Goal: Complete application form

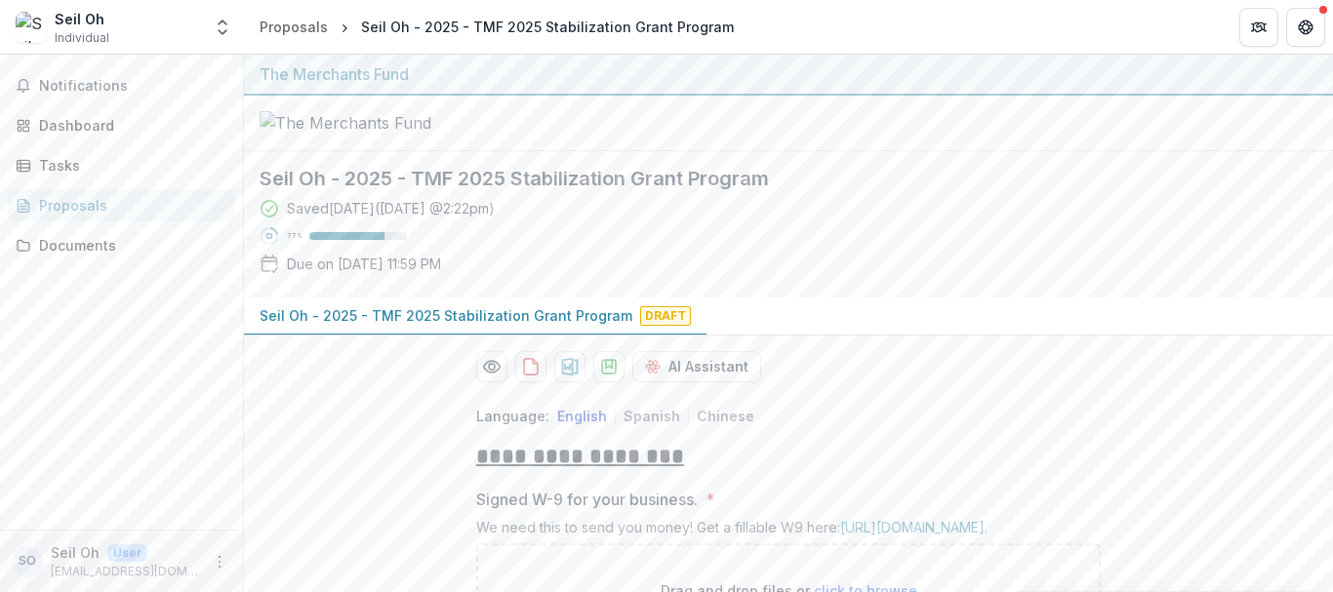
scroll to position [342, 0]
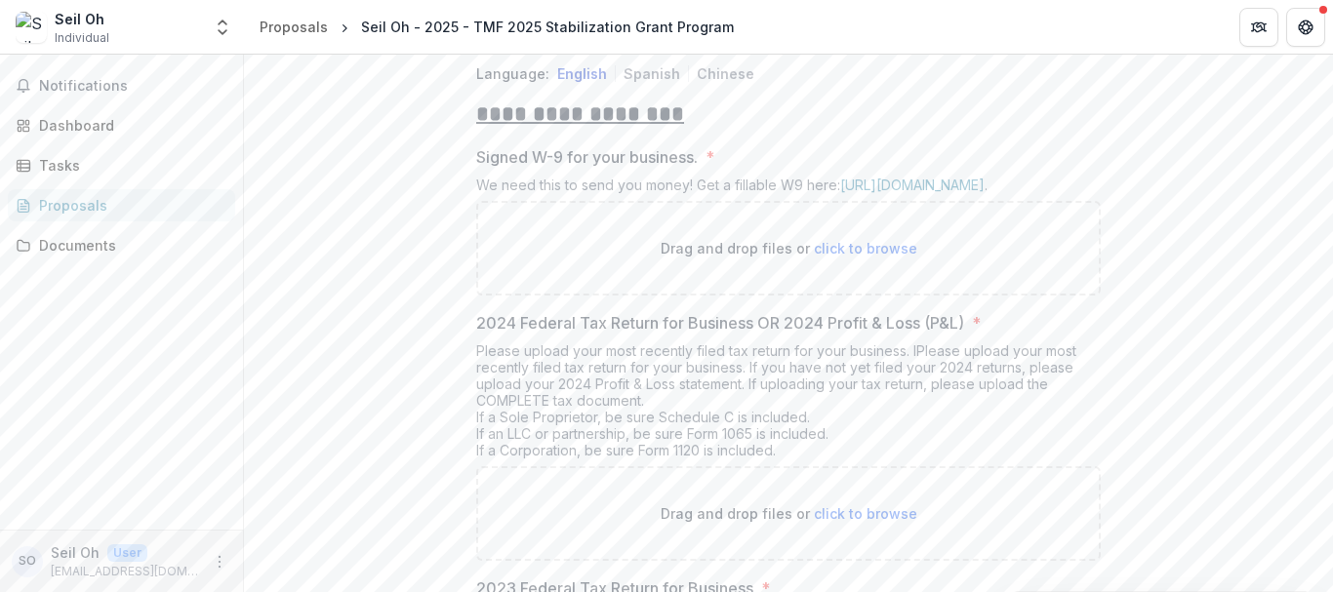
click at [859, 257] on span "click to browse" at bounding box center [865, 248] width 103 height 17
type input "**********"
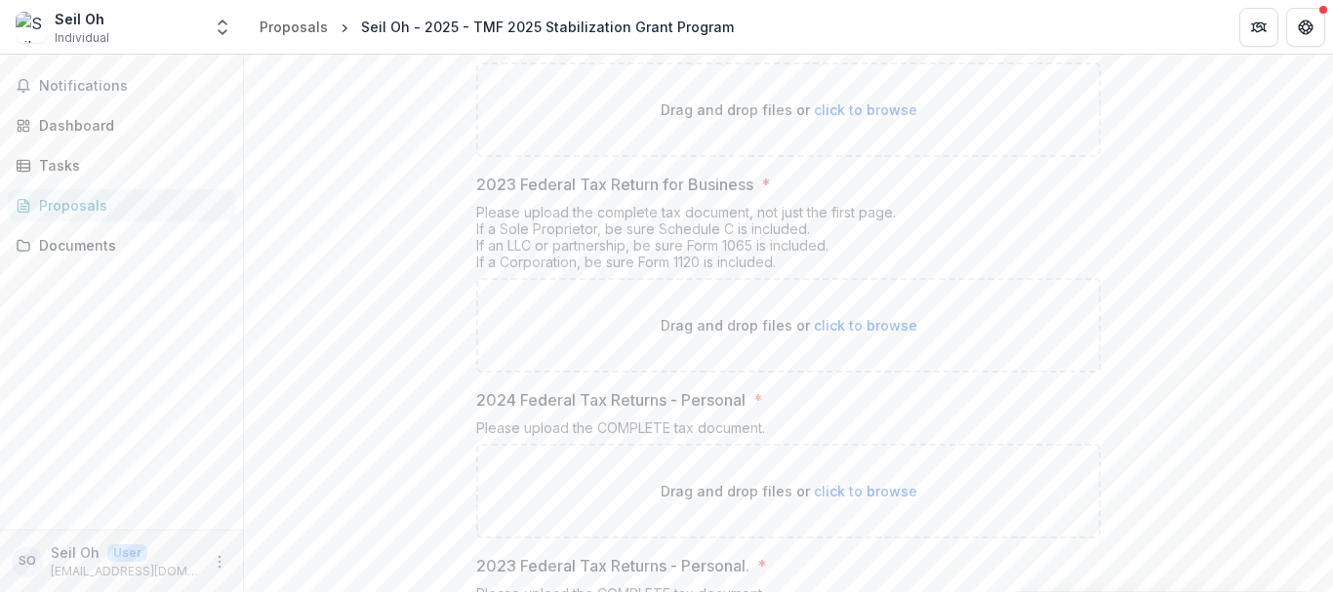
scroll to position [790, 0]
click at [865, 116] on span "click to browse" at bounding box center [865, 108] width 103 height 17
type input "**********"
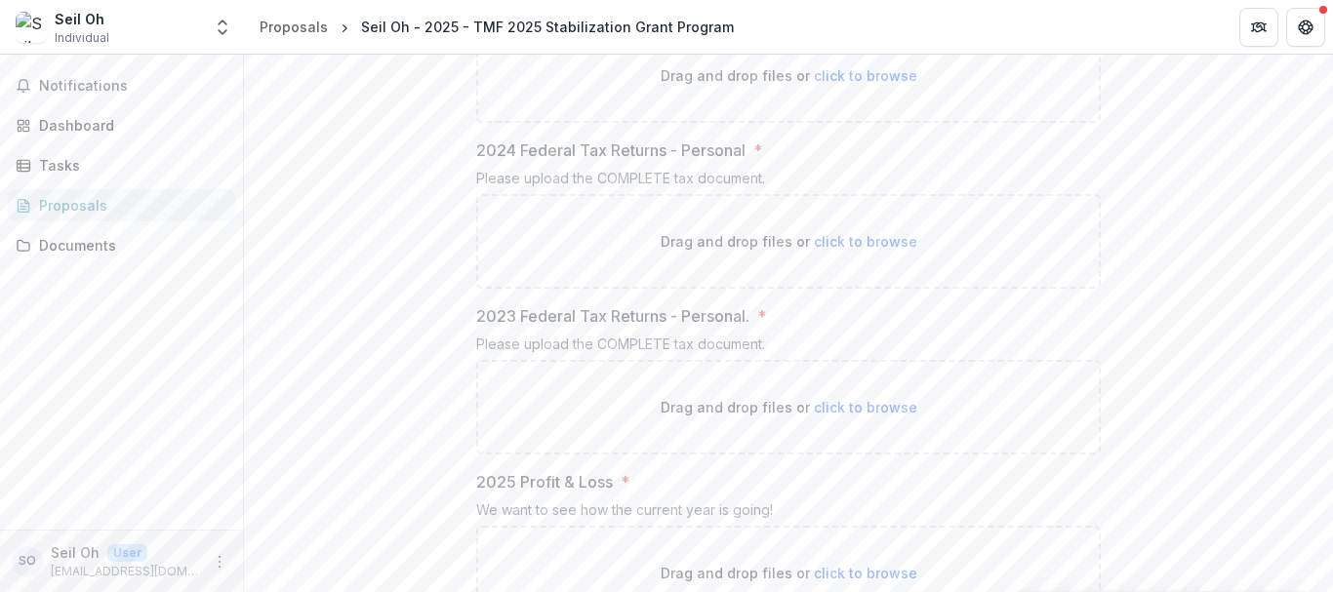
scroll to position [1085, 0]
click at [867, 79] on span "click to browse" at bounding box center [865, 70] width 103 height 17
type input "**********"
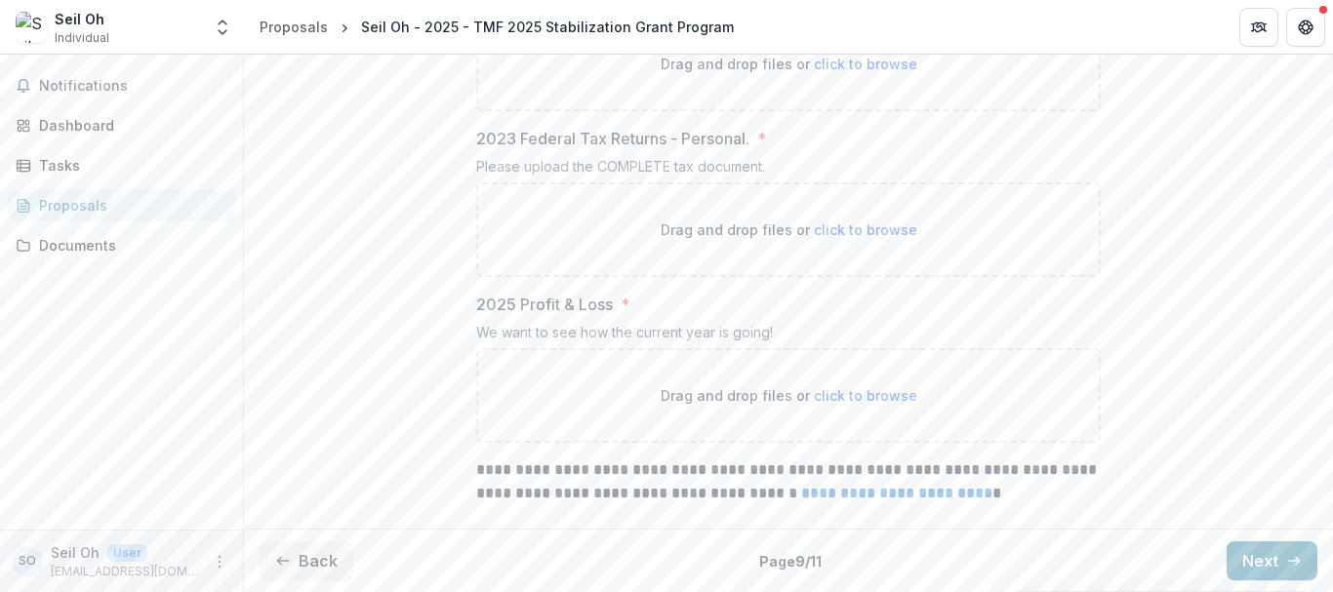
scroll to position [1516, 0]
click at [859, 72] on span "click to browse" at bounding box center [865, 64] width 103 height 17
type input "**********"
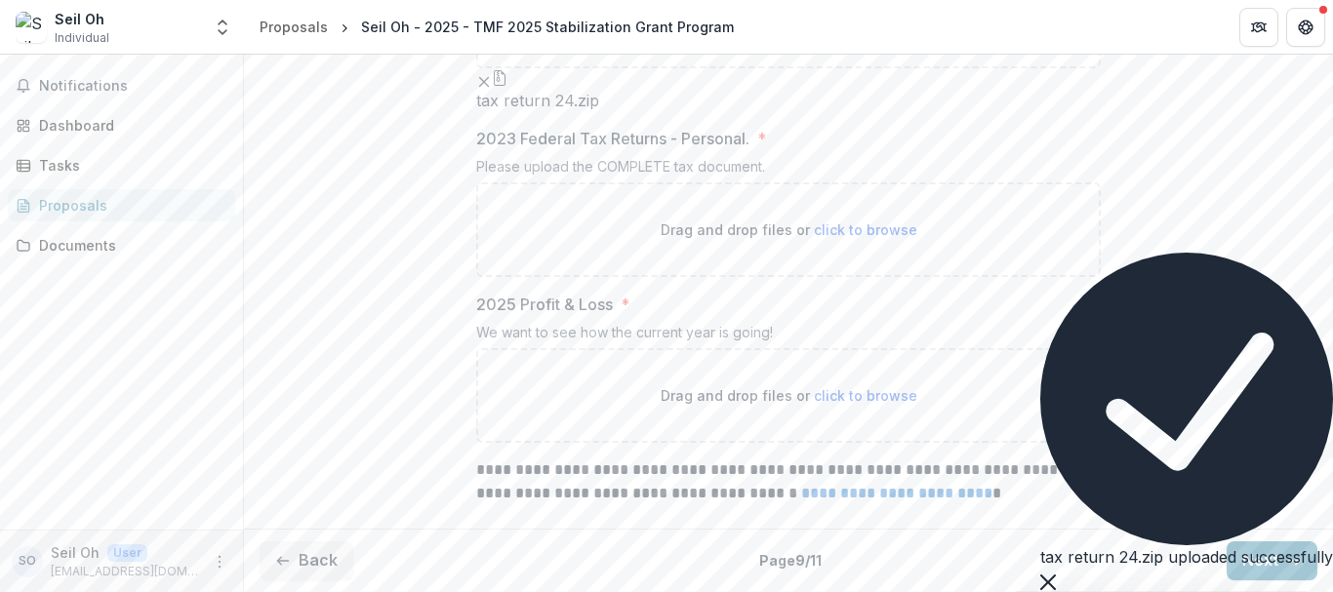
scroll to position [1781, 0]
click at [868, 238] on span "click to browse" at bounding box center [865, 229] width 103 height 17
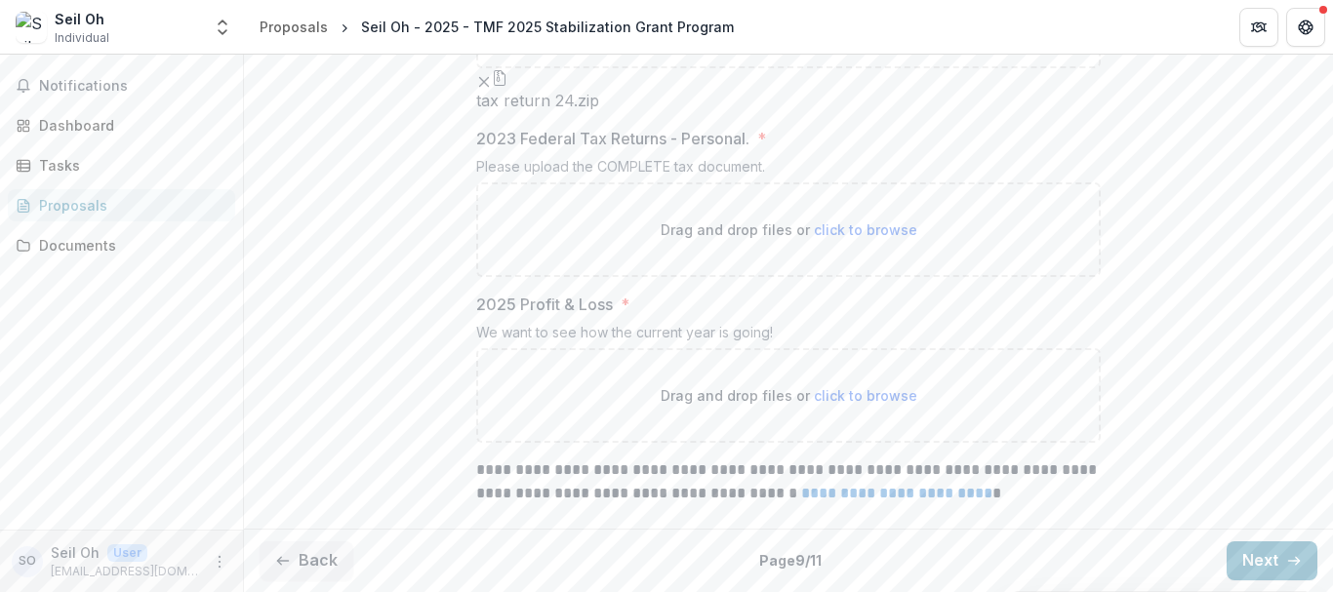
type input "**********"
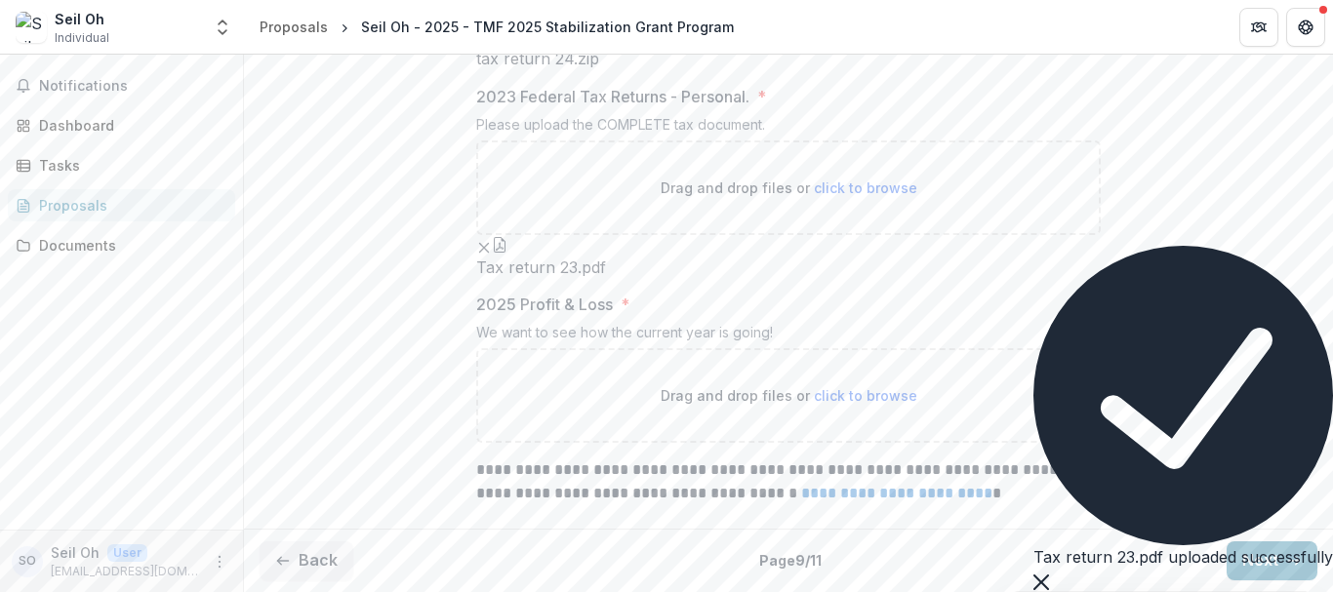
scroll to position [2064, 0]
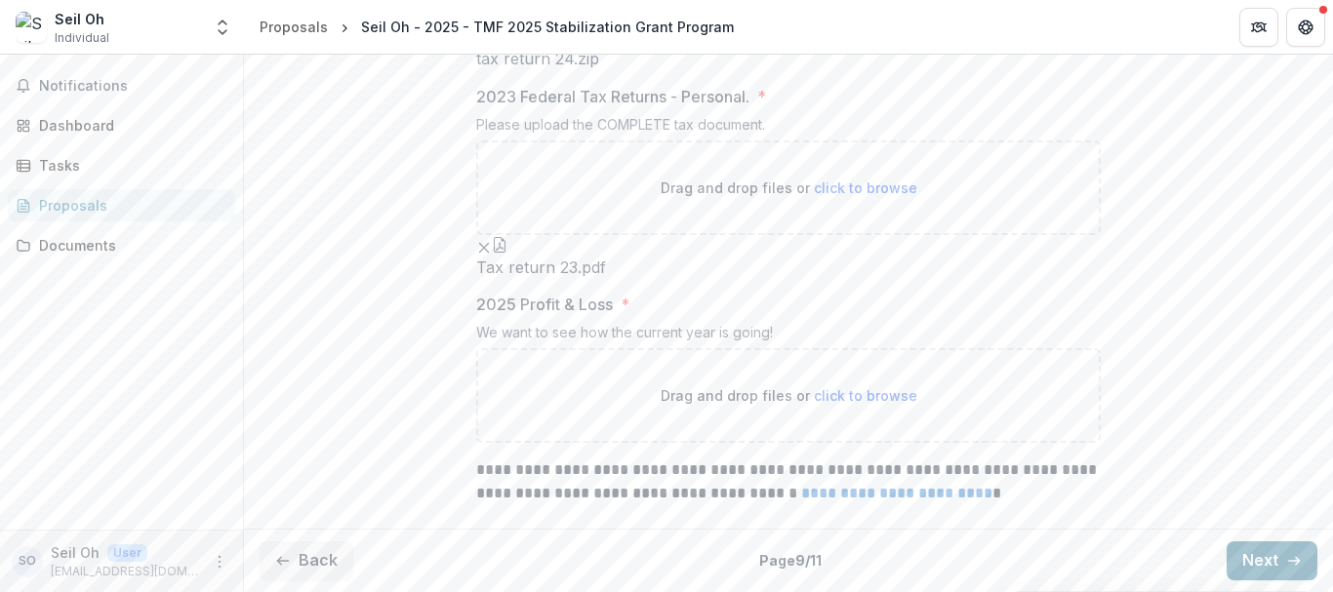
click at [1282, 548] on button "Next" at bounding box center [1271, 560] width 91 height 39
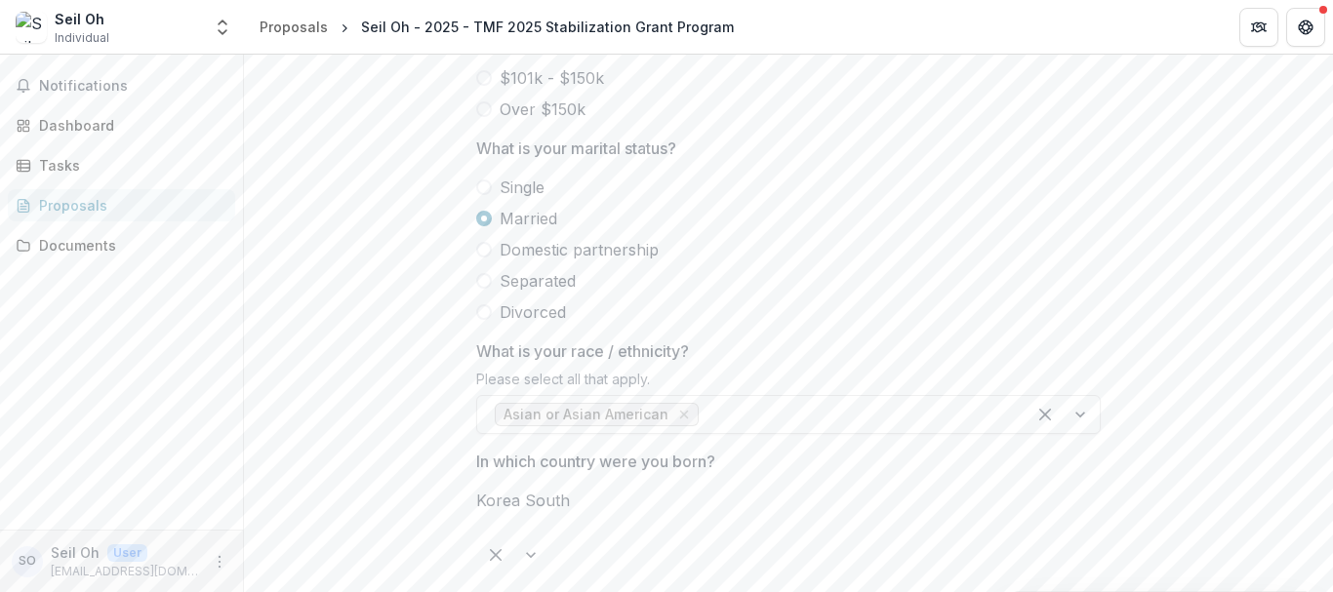
scroll to position [1215, 0]
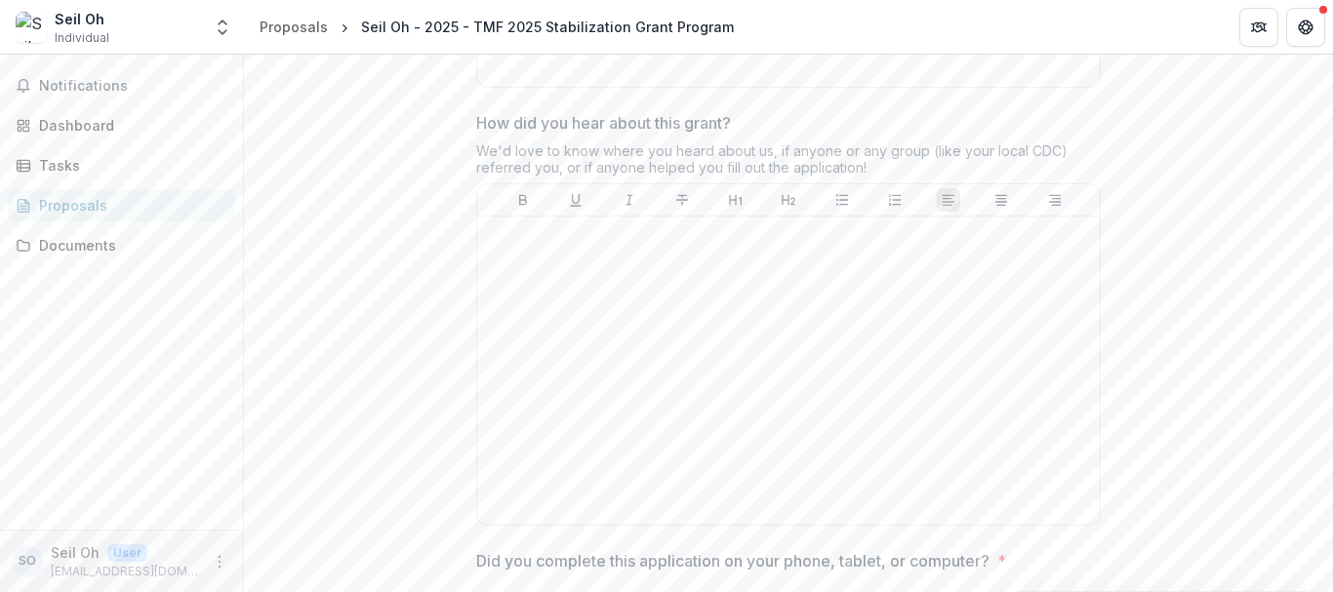
scroll to position [1118, 0]
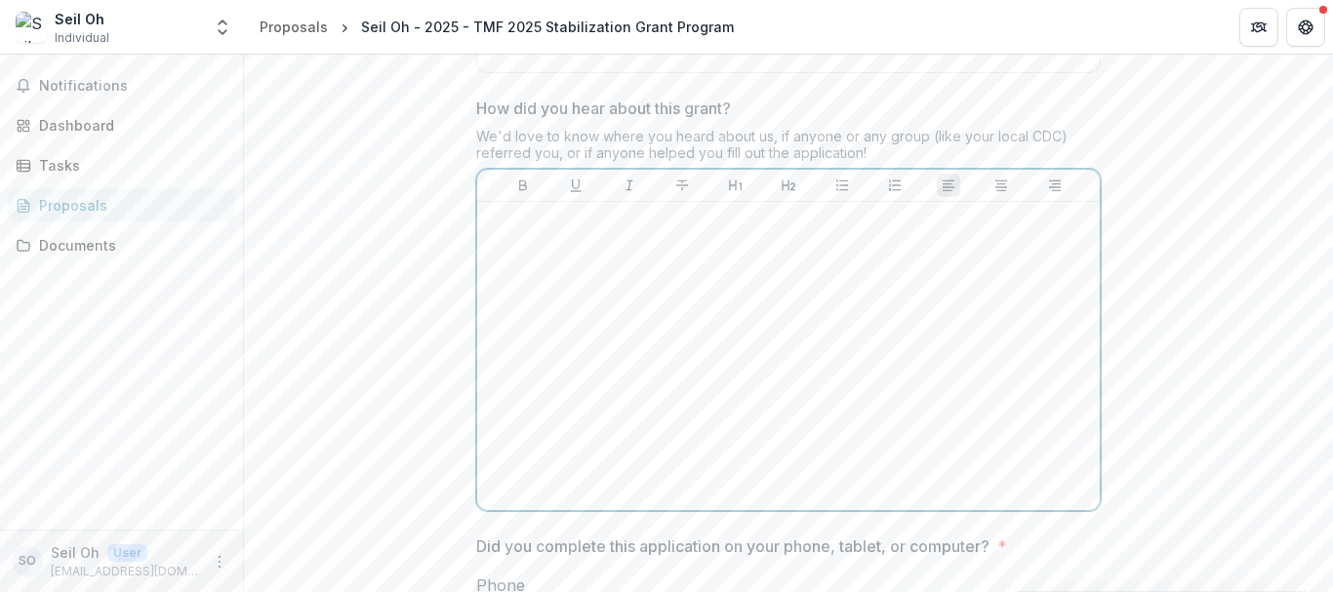
click at [644, 231] on p at bounding box center [788, 220] width 607 height 21
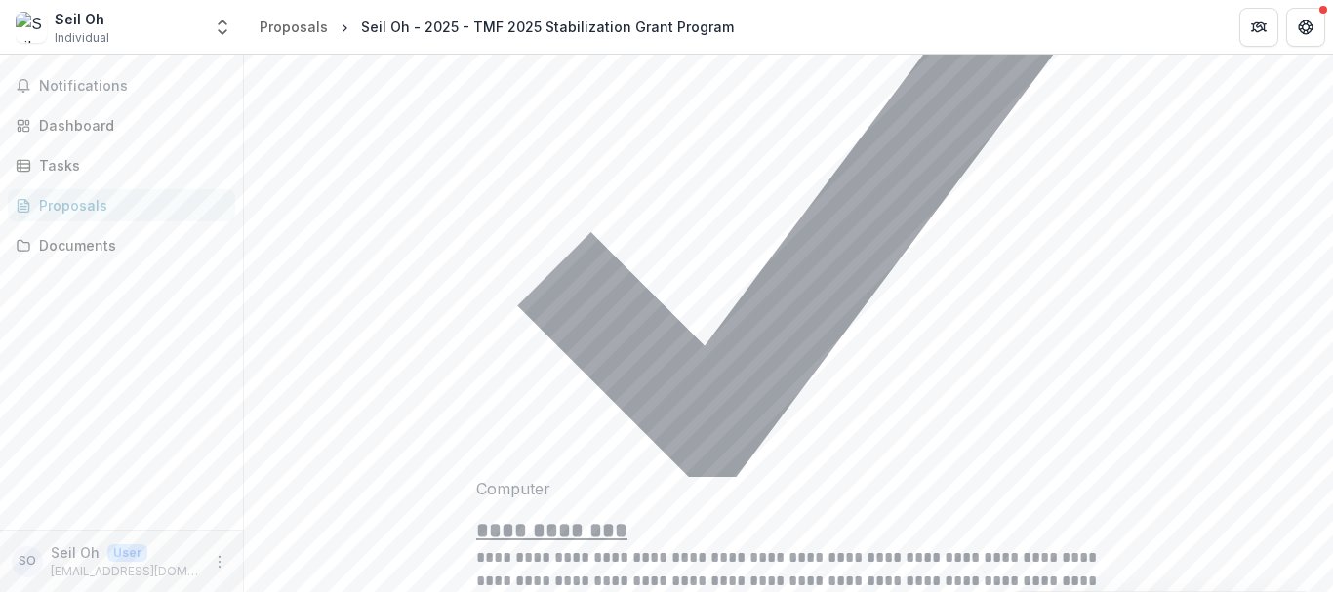
scroll to position [1814, 0]
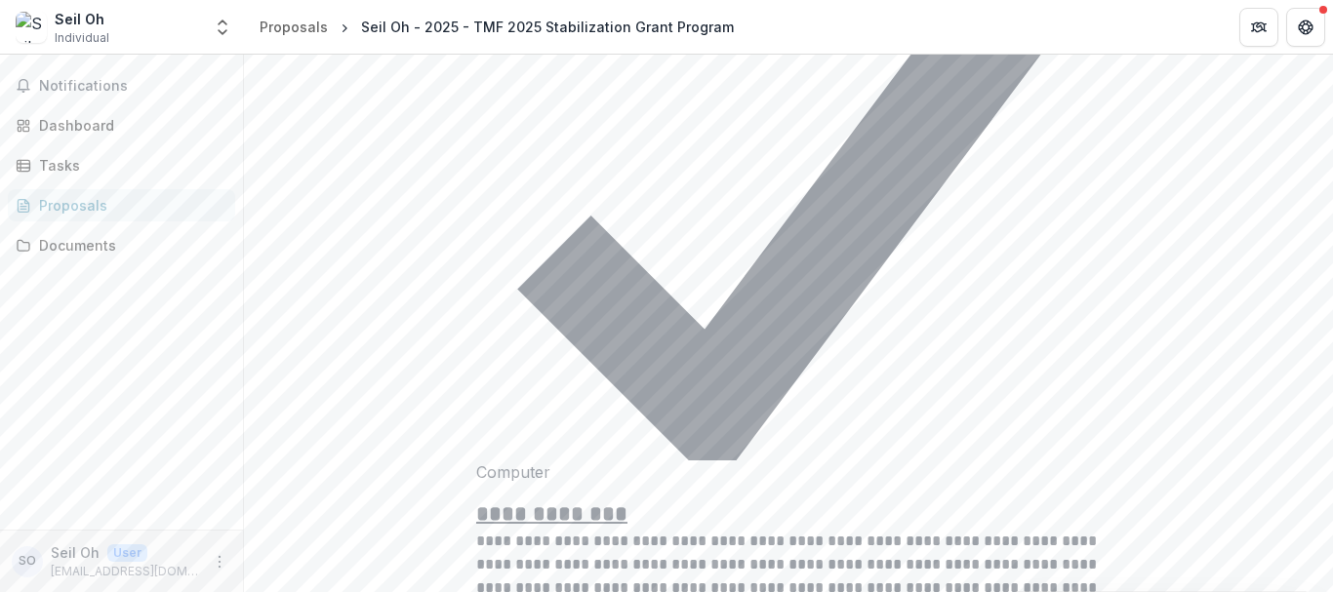
type input "*"
type input "********"
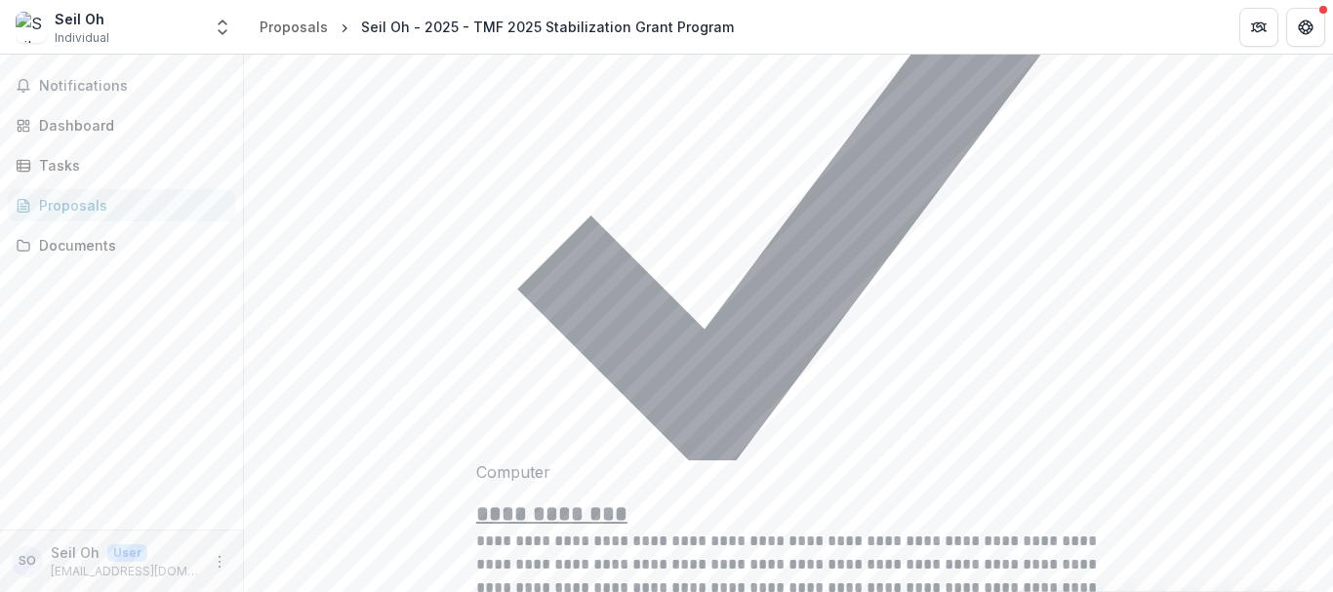
type input "**********"
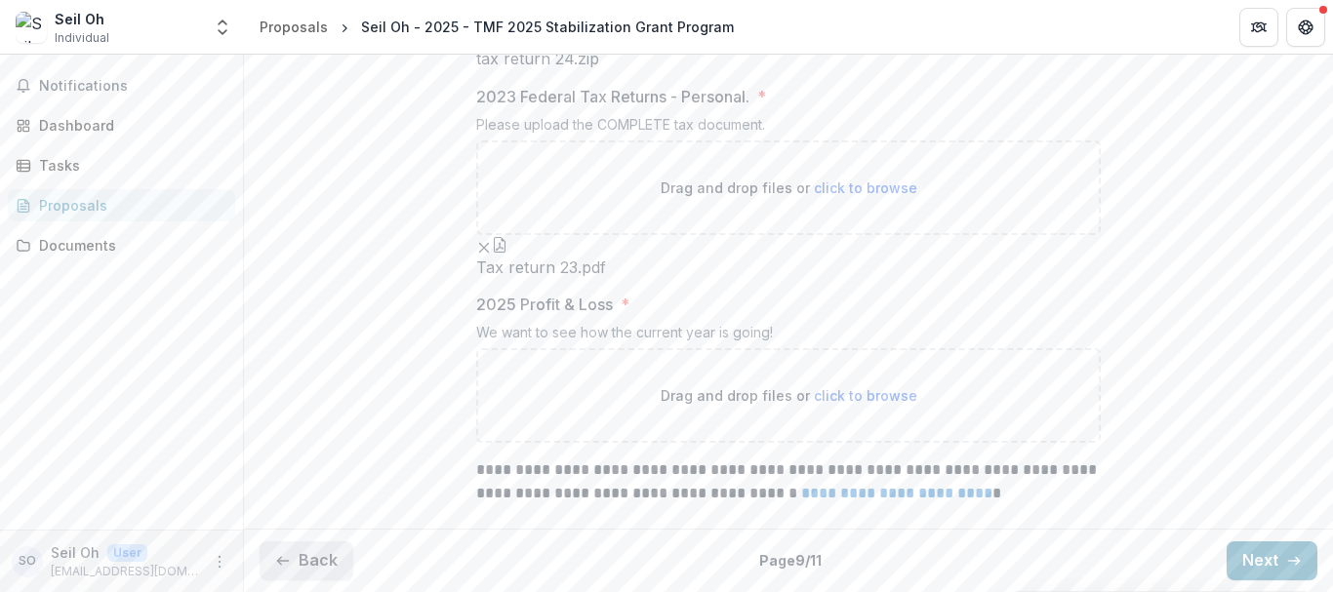
click at [300, 552] on button "Back" at bounding box center [307, 560] width 94 height 39
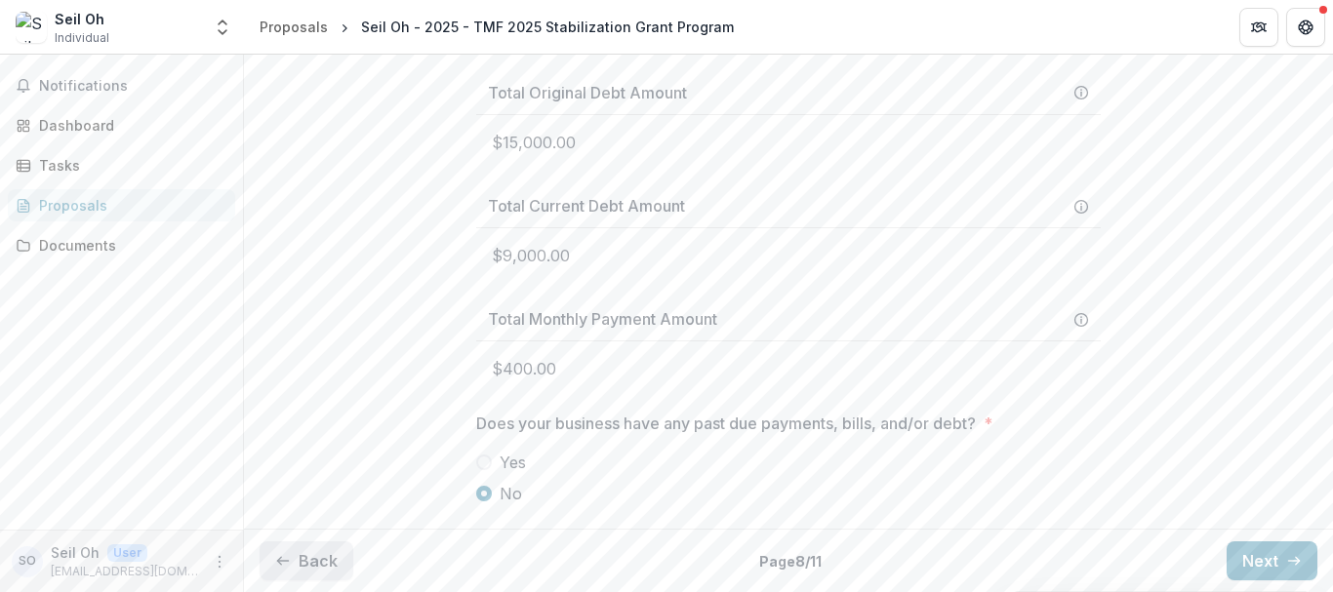
scroll to position [1970, 0]
click at [1259, 565] on button "Next" at bounding box center [1271, 560] width 91 height 39
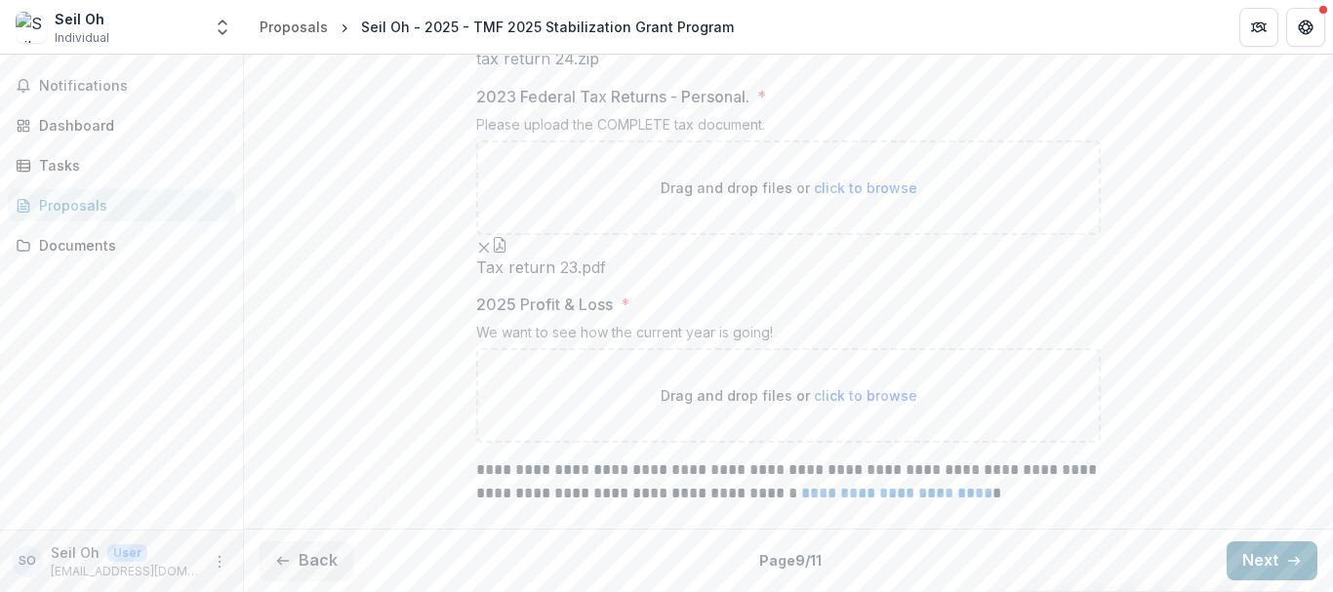
scroll to position [2064, 0]
click at [858, 393] on span "click to browse" at bounding box center [865, 395] width 103 height 17
click at [853, 392] on span "click to browse" at bounding box center [865, 395] width 103 height 17
type input "**********"
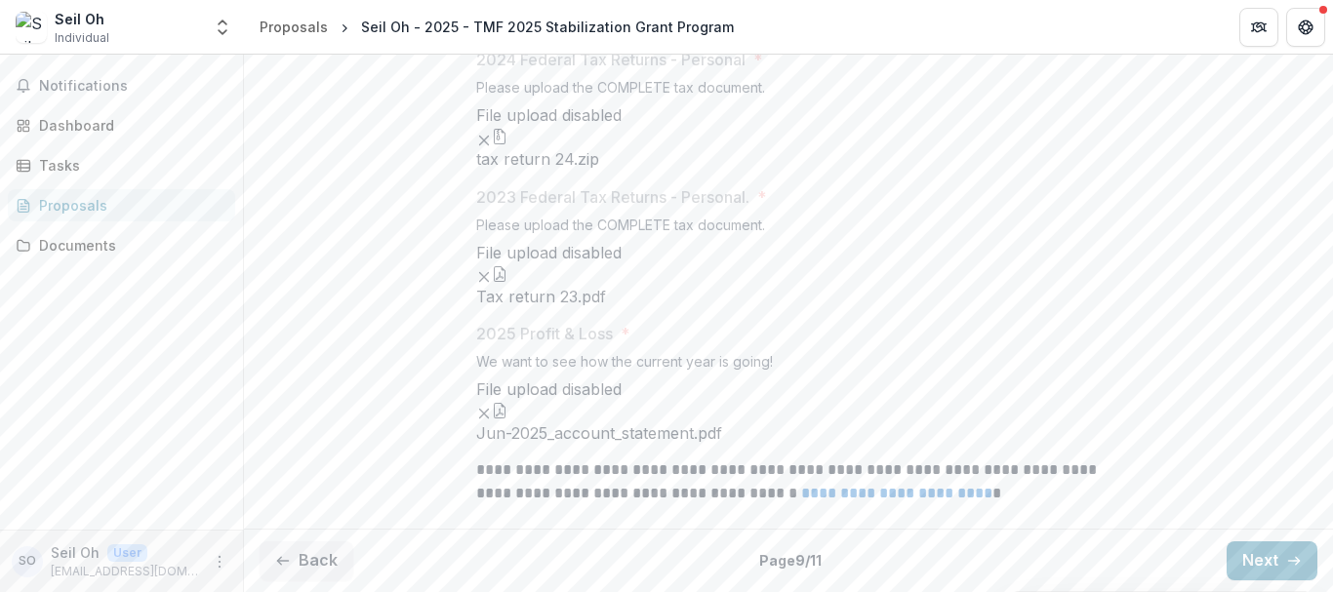
scroll to position [2287, 0]
click at [1267, 559] on button "Next" at bounding box center [1271, 560] width 91 height 39
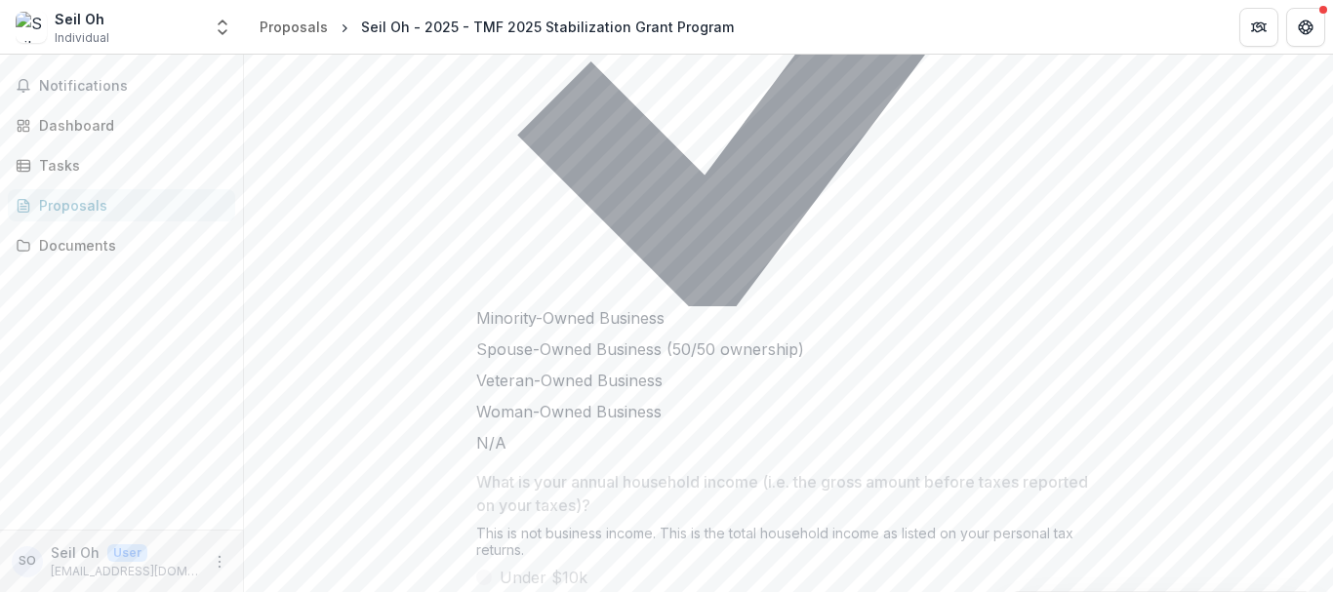
scroll to position [1277, 0]
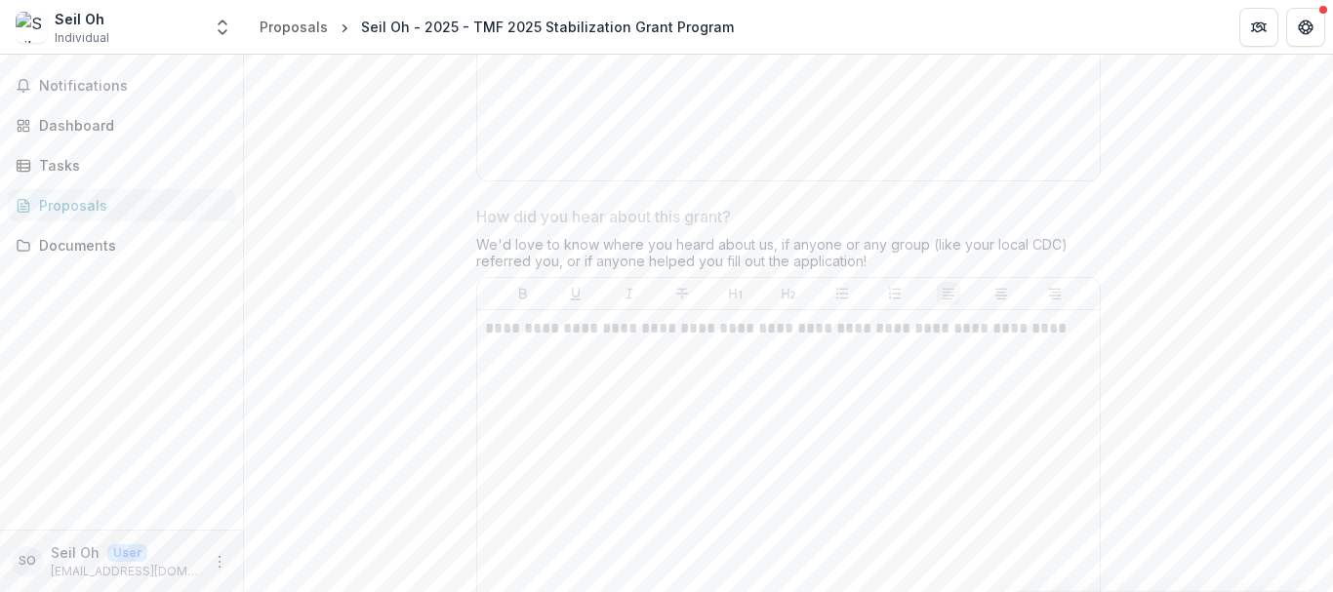
scroll to position [1876, 0]
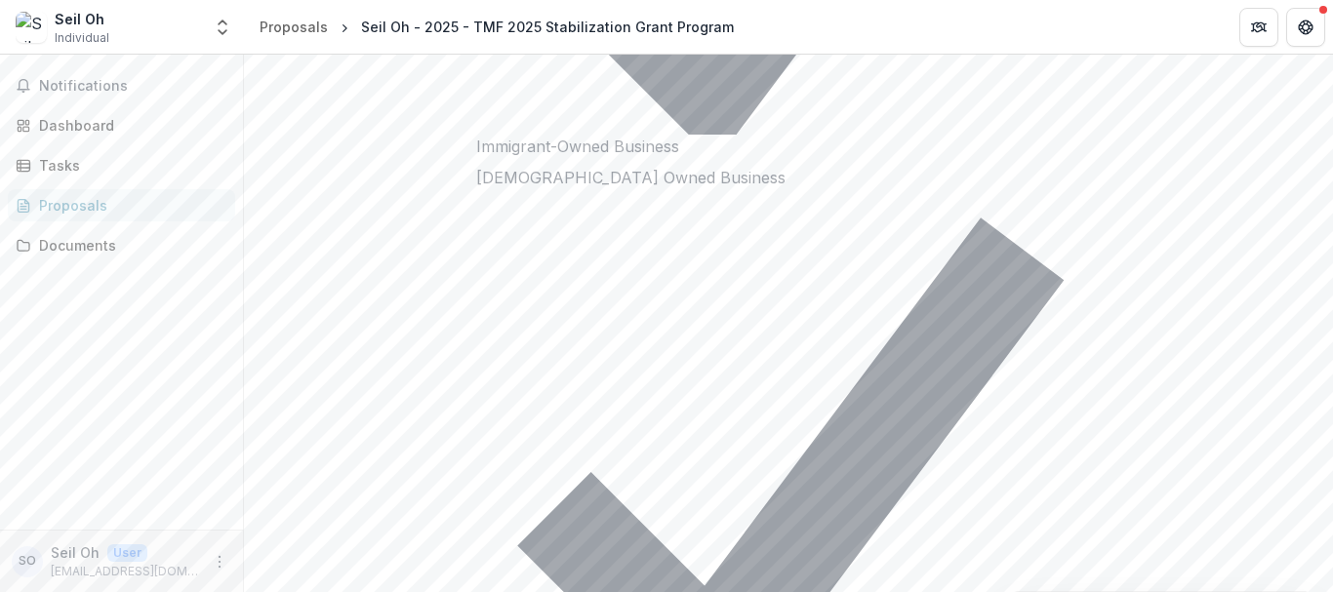
scroll to position [1277, 0]
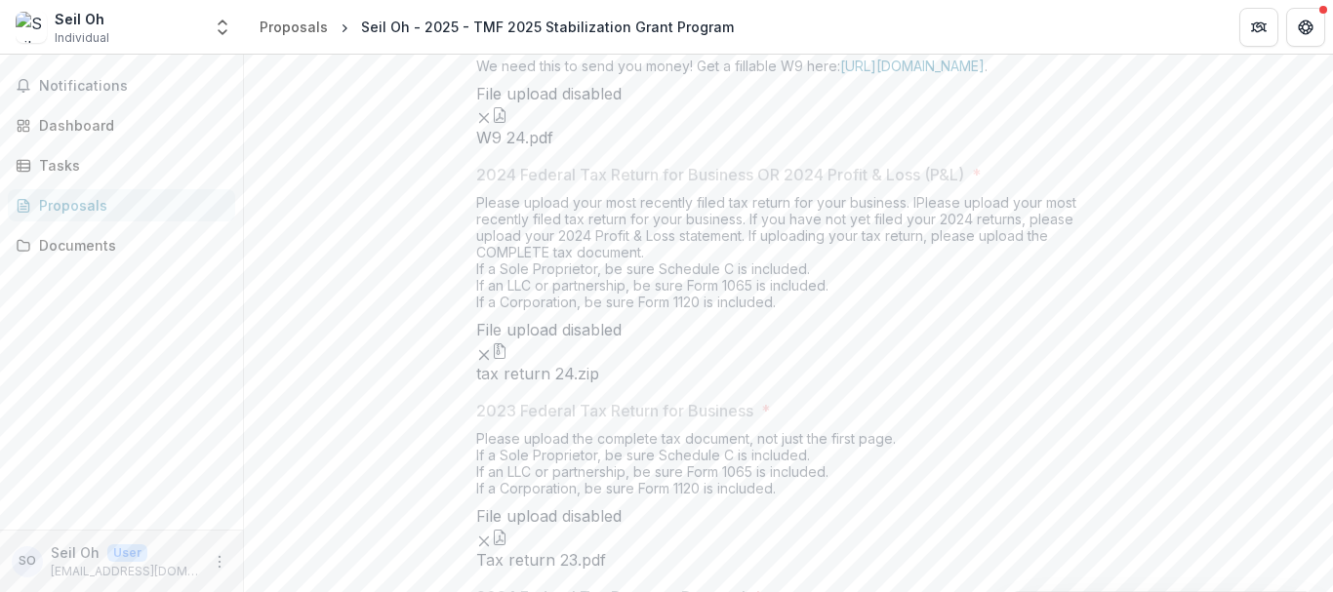
scroll to position [1876, 0]
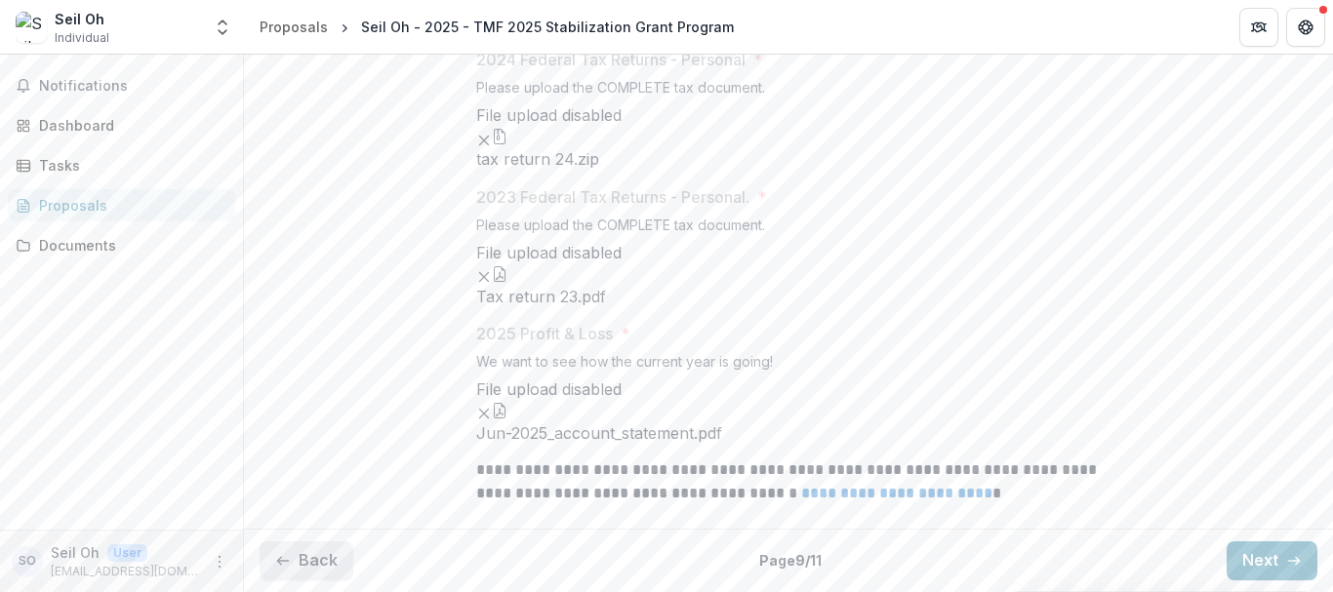
click at [291, 572] on button "Back" at bounding box center [307, 560] width 94 height 39
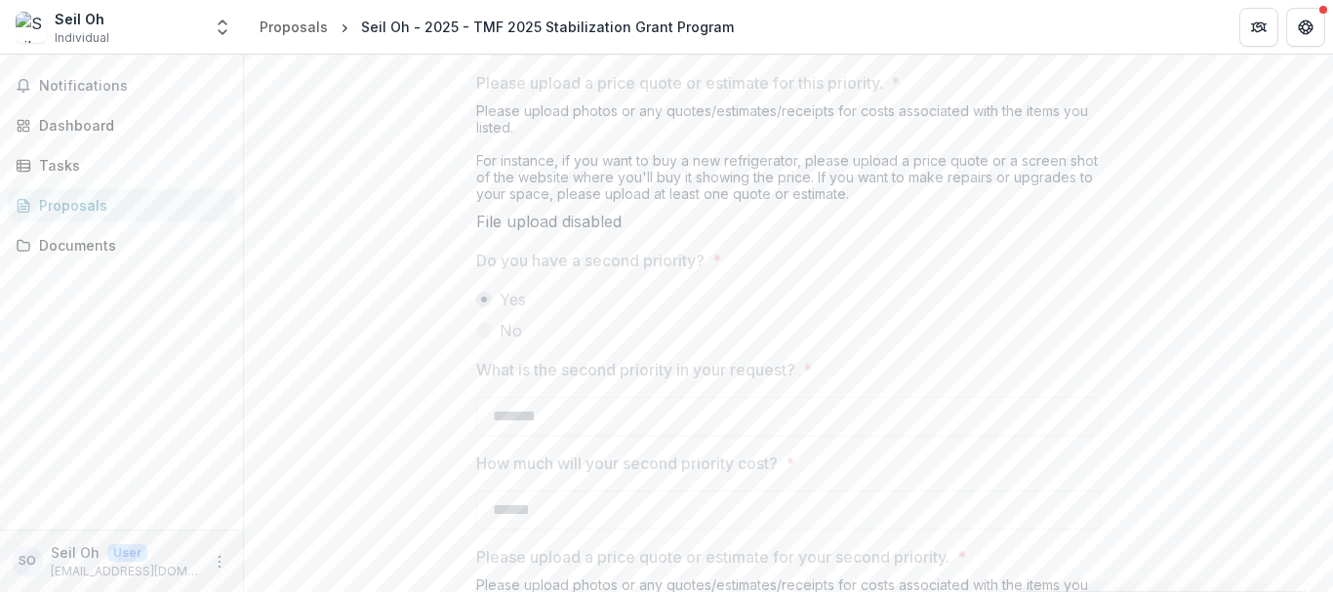
scroll to position [2982, 0]
click at [1300, 30] on icon "Get Help" at bounding box center [1301, 31] width 4 height 4
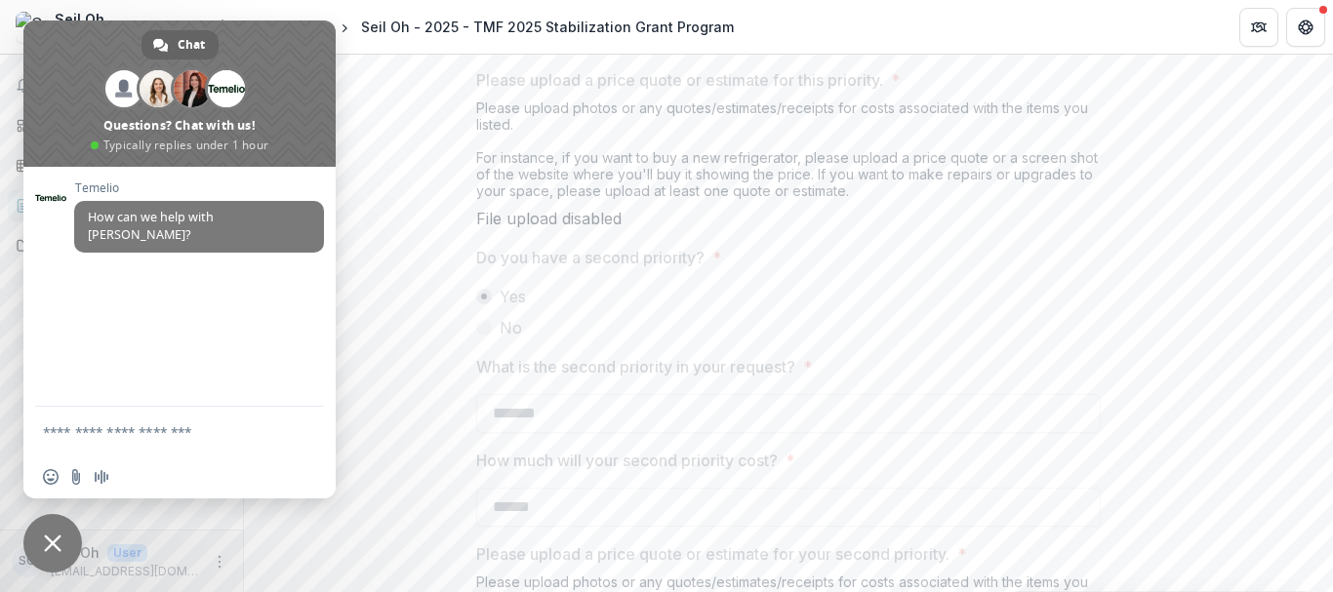
click at [30, 537] on span "Close chat" at bounding box center [52, 543] width 59 height 59
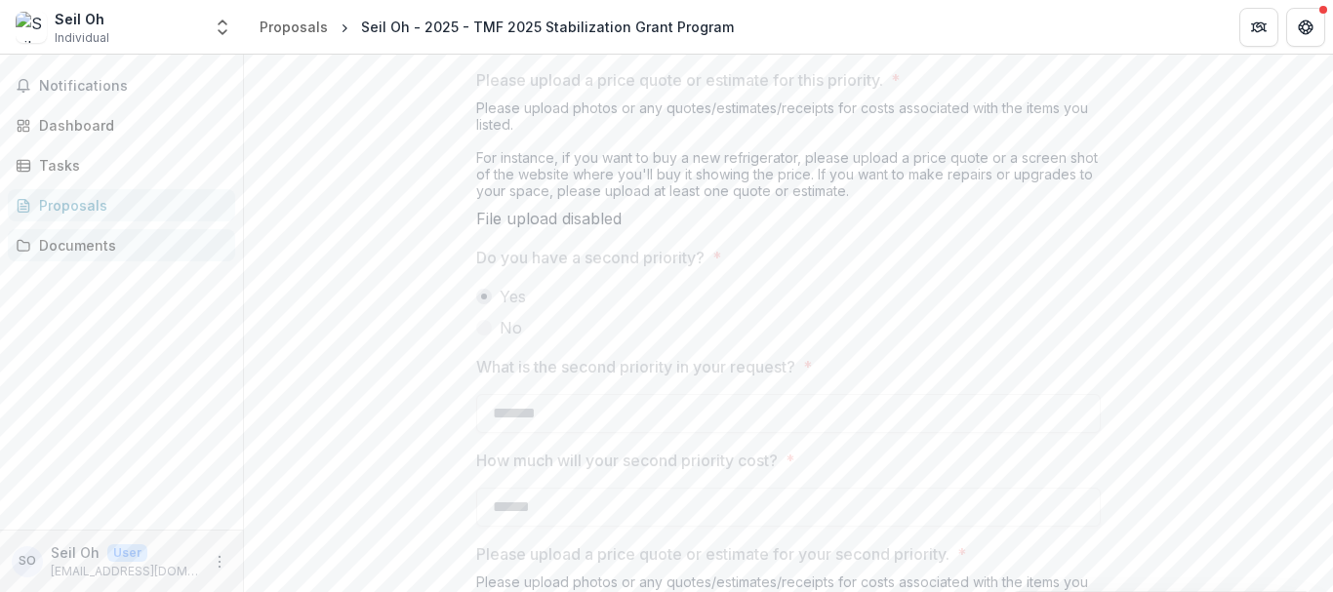
click at [81, 245] on div "Documents" at bounding box center [129, 245] width 180 height 20
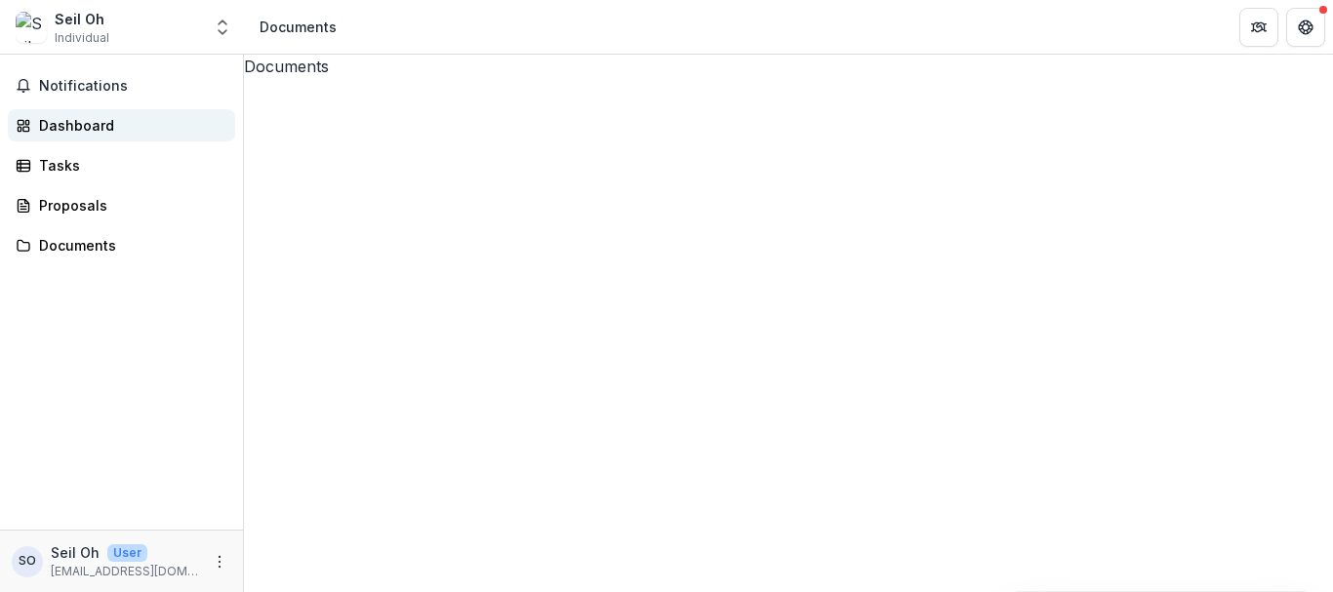
click at [107, 129] on div "Dashboard" at bounding box center [129, 125] width 180 height 20
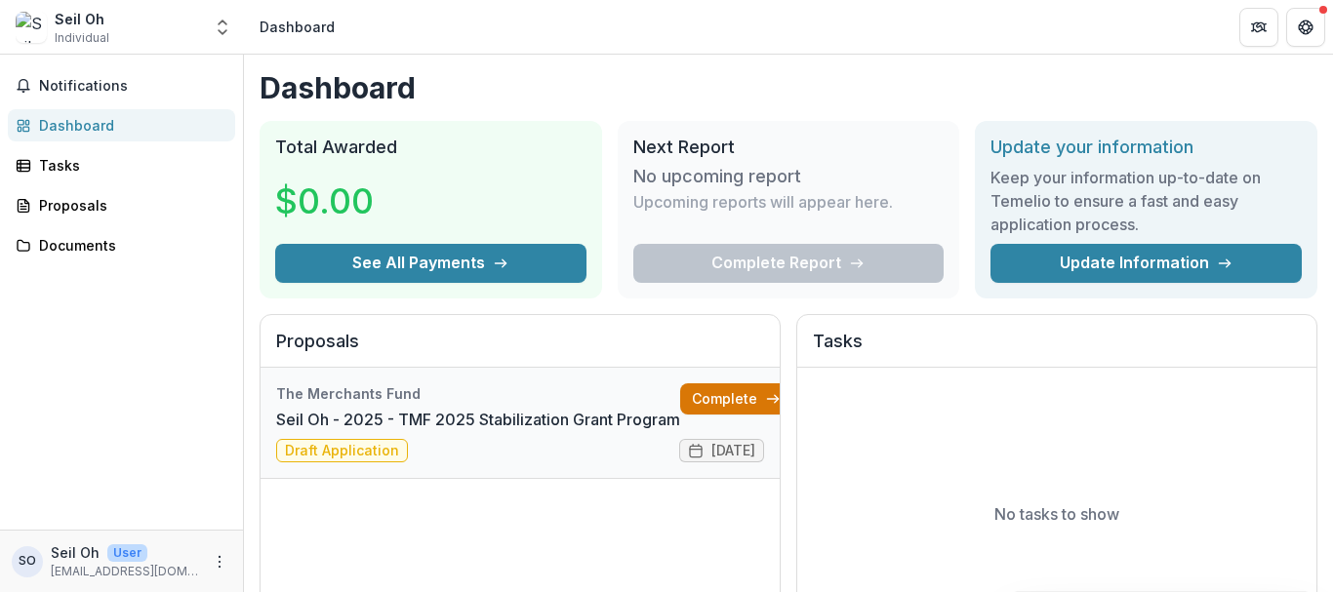
click at [734, 390] on link "Complete" at bounding box center [736, 398] width 112 height 31
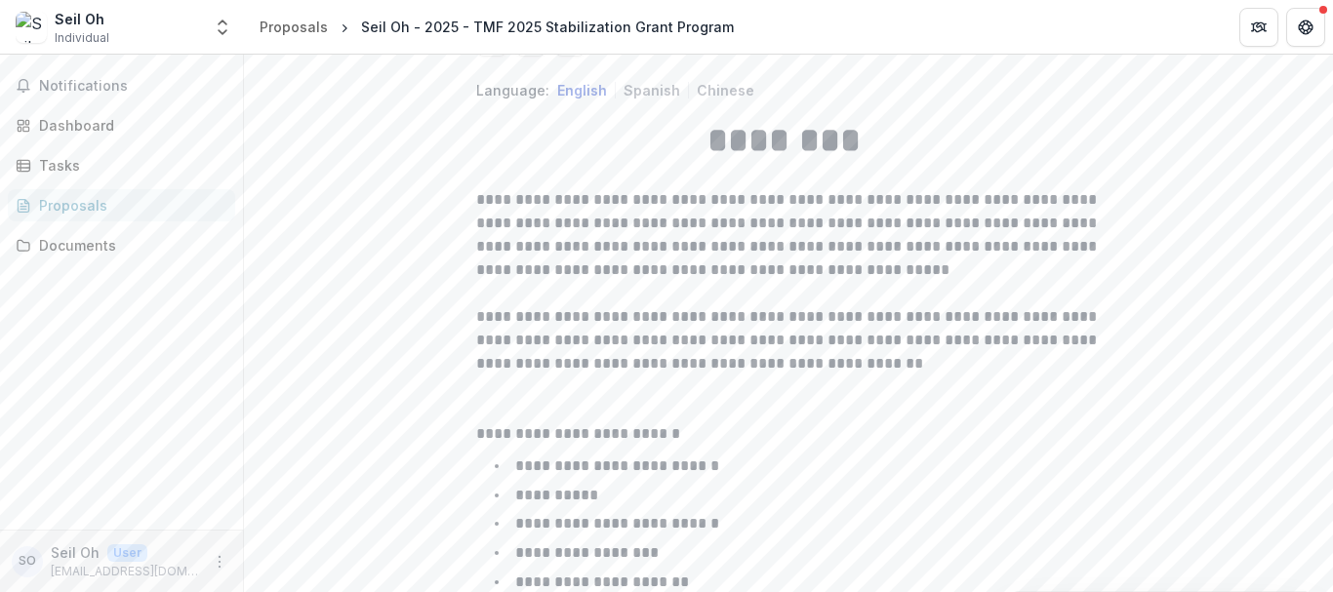
scroll to position [1184, 0]
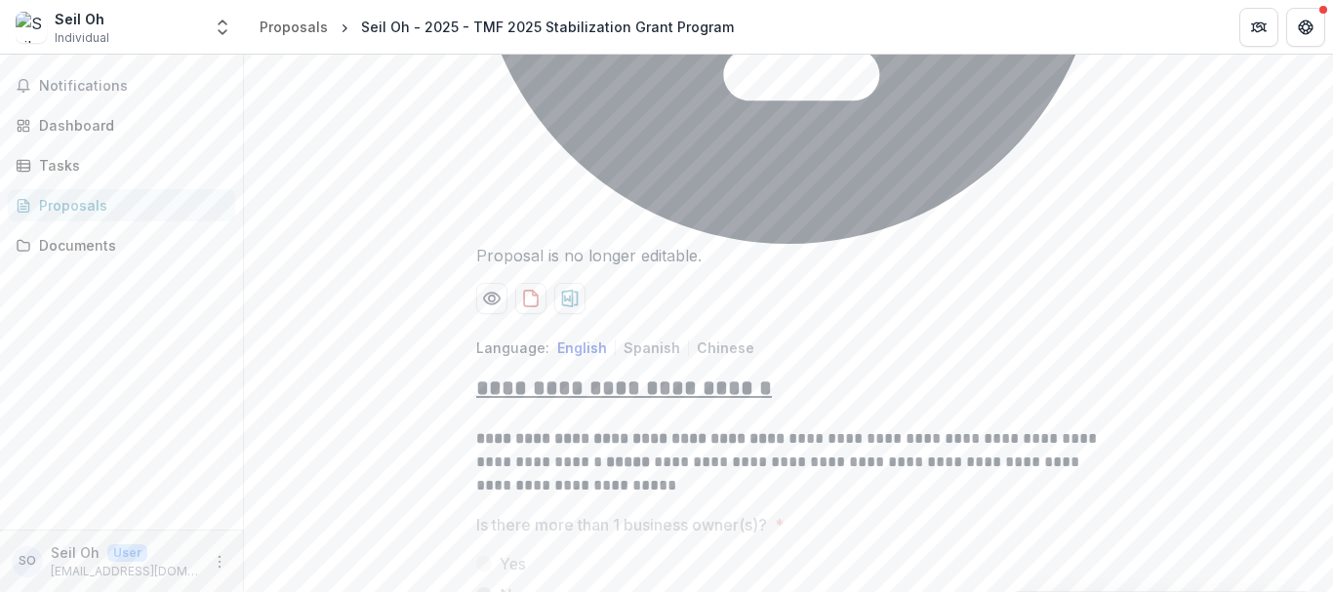
scroll to position [416, 0]
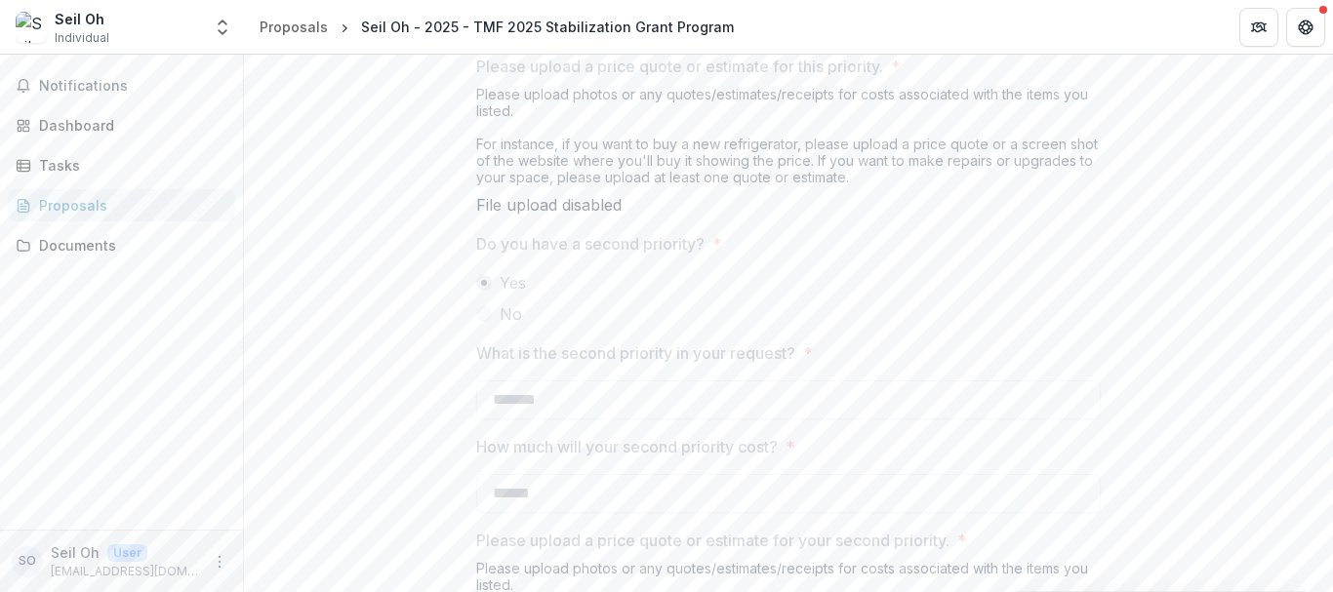
scroll to position [3190, 0]
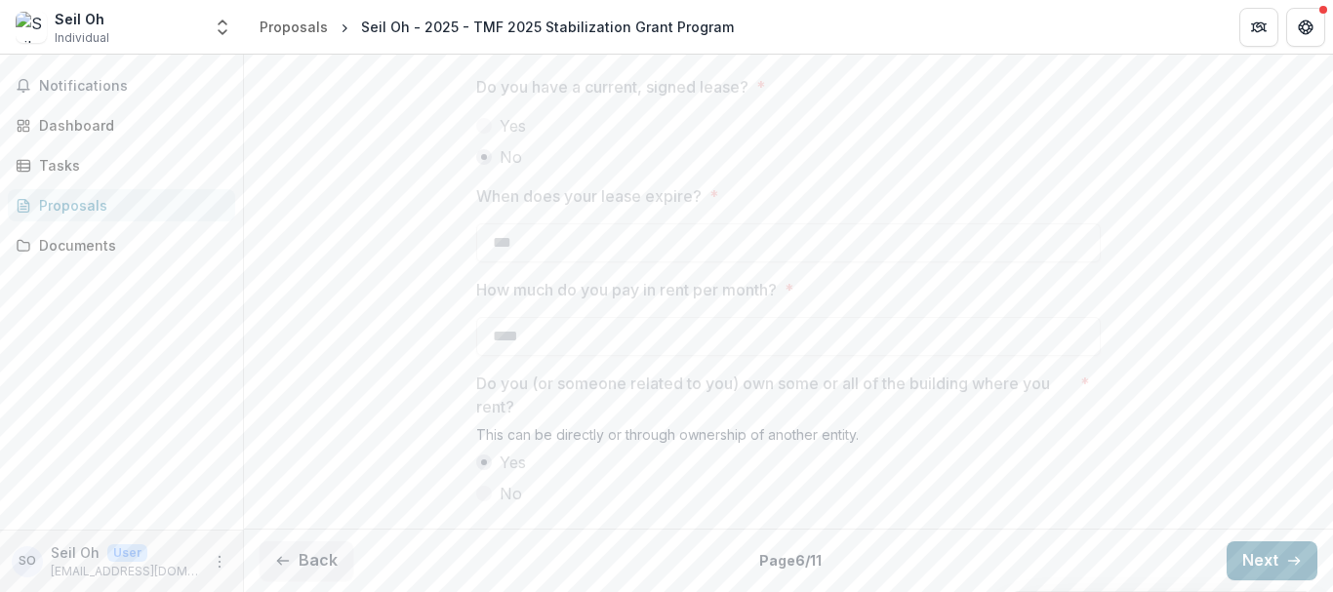
scroll to position [704, 0]
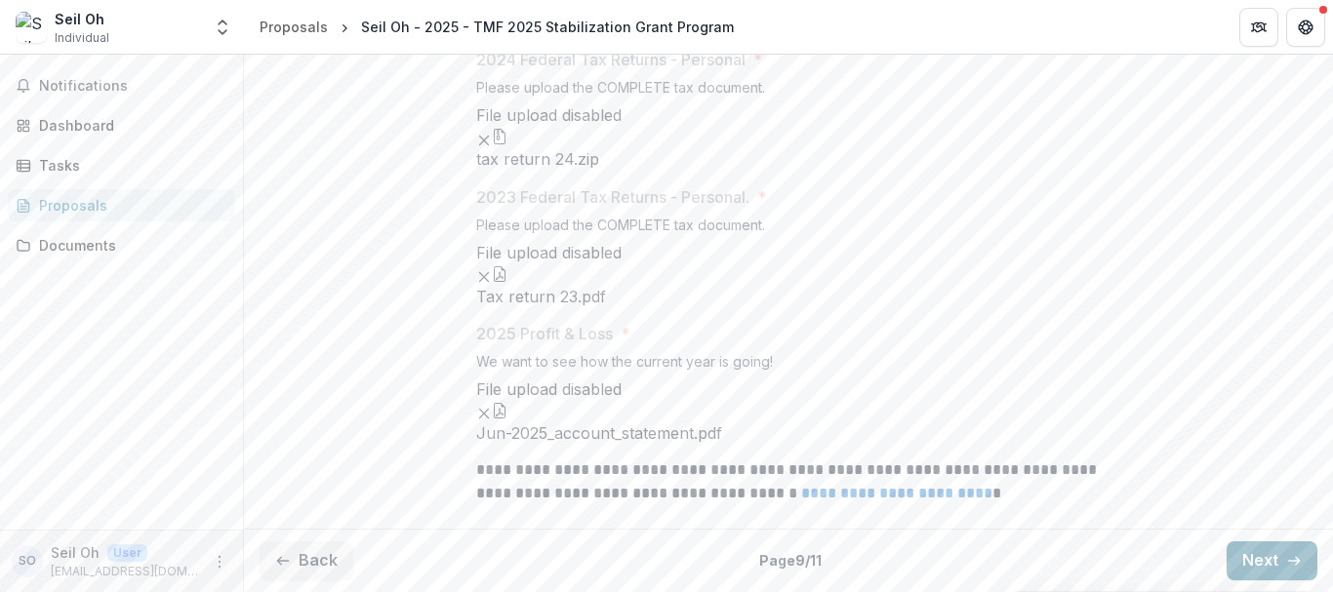
click at [1277, 559] on button "Next" at bounding box center [1271, 560] width 91 height 39
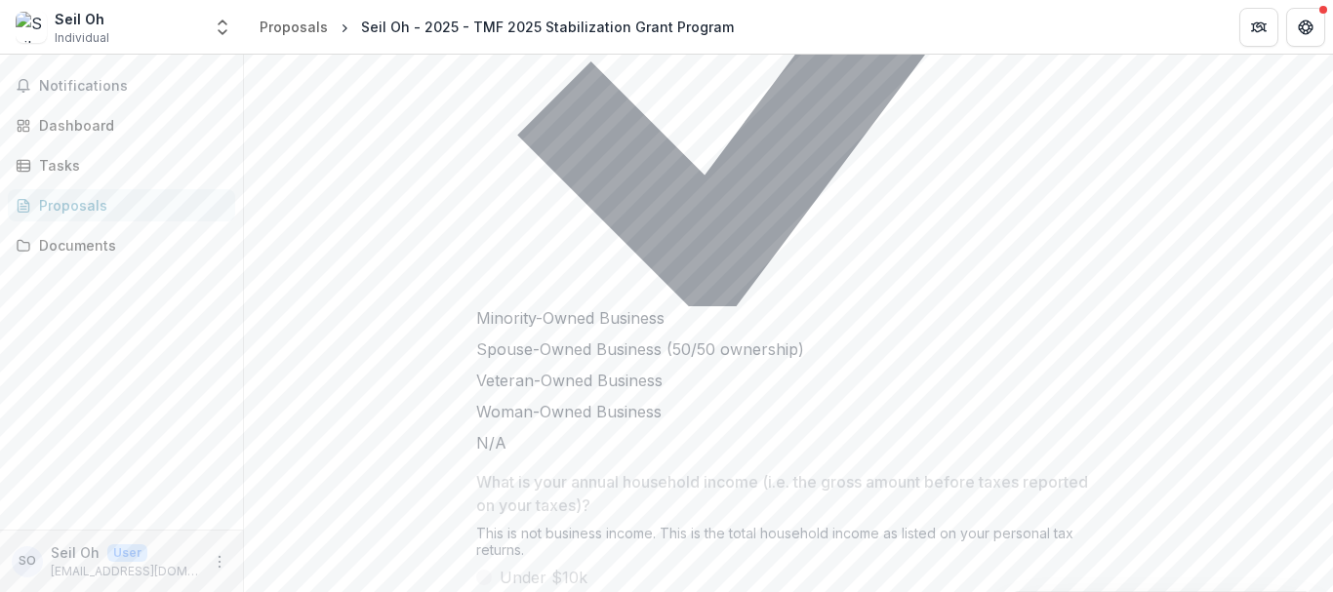
scroll to position [1277, 0]
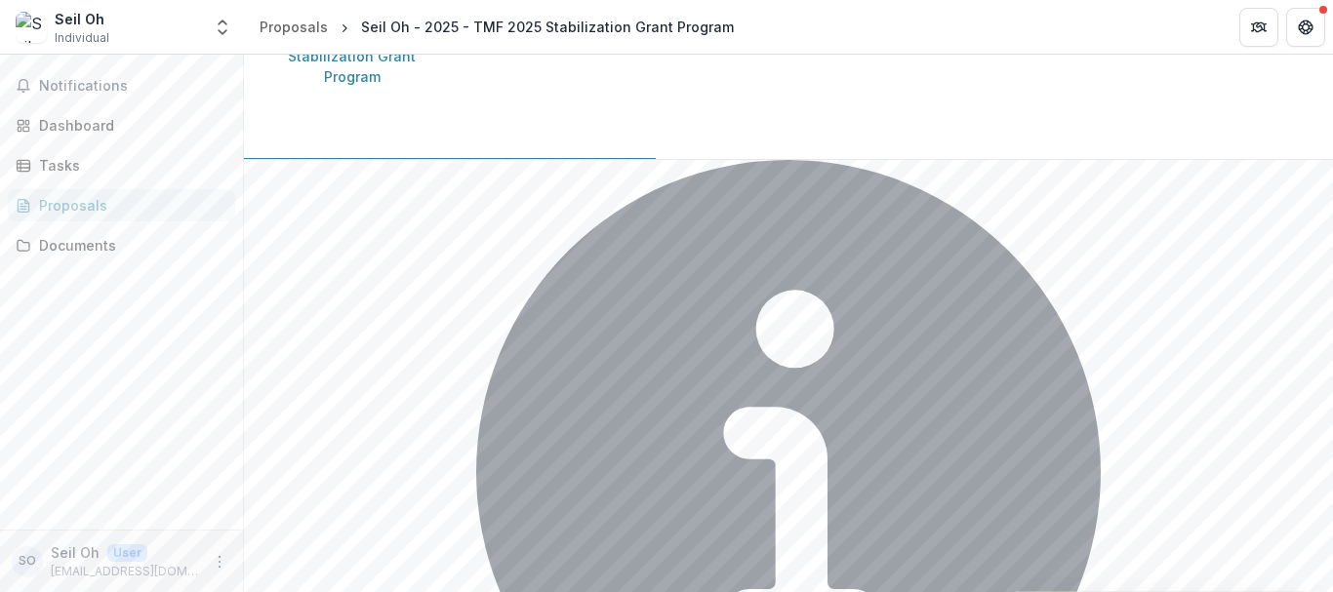
scroll to position [344, 0]
click at [1298, 28] on icon "Get Help" at bounding box center [1306, 28] width 16 height 16
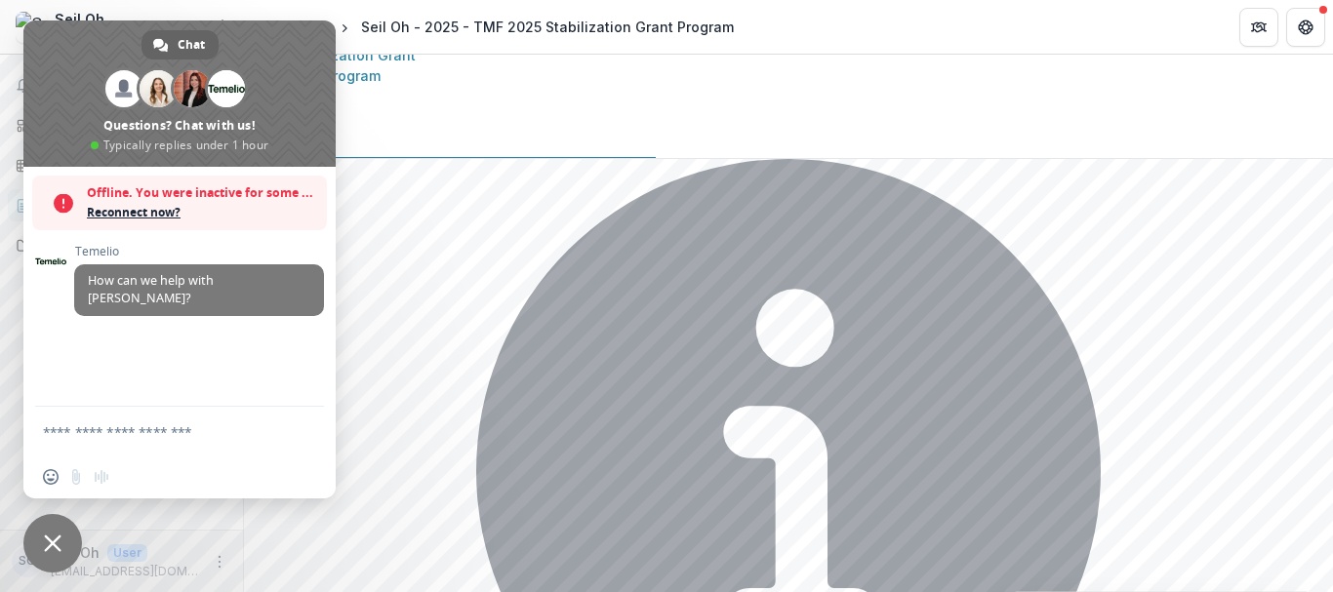
click at [145, 212] on span "Reconnect now?" at bounding box center [202, 213] width 230 height 20
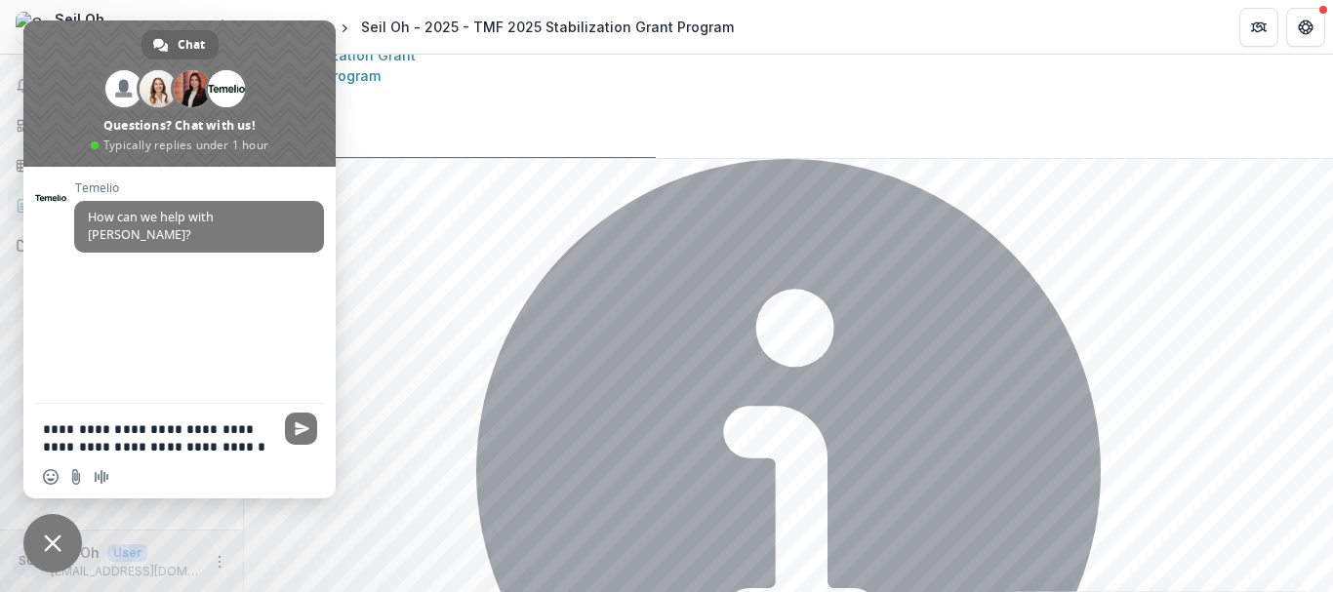
type textarea "**********"
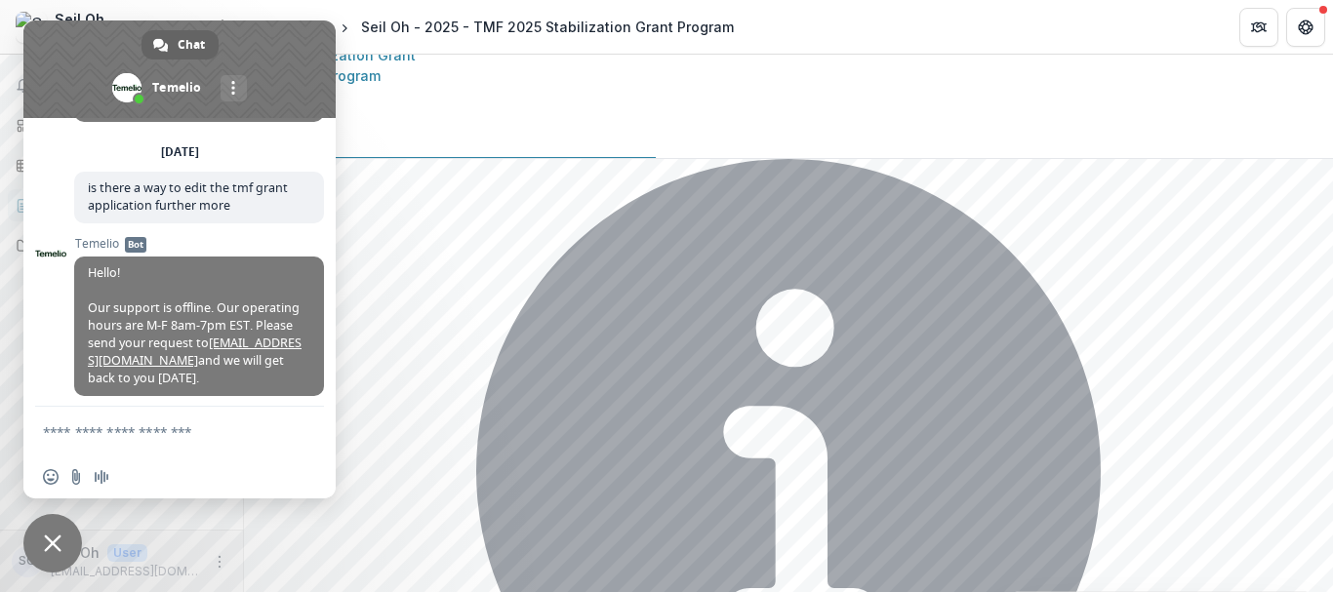
scroll to position [76, 0]
